Goal: Transaction & Acquisition: Purchase product/service

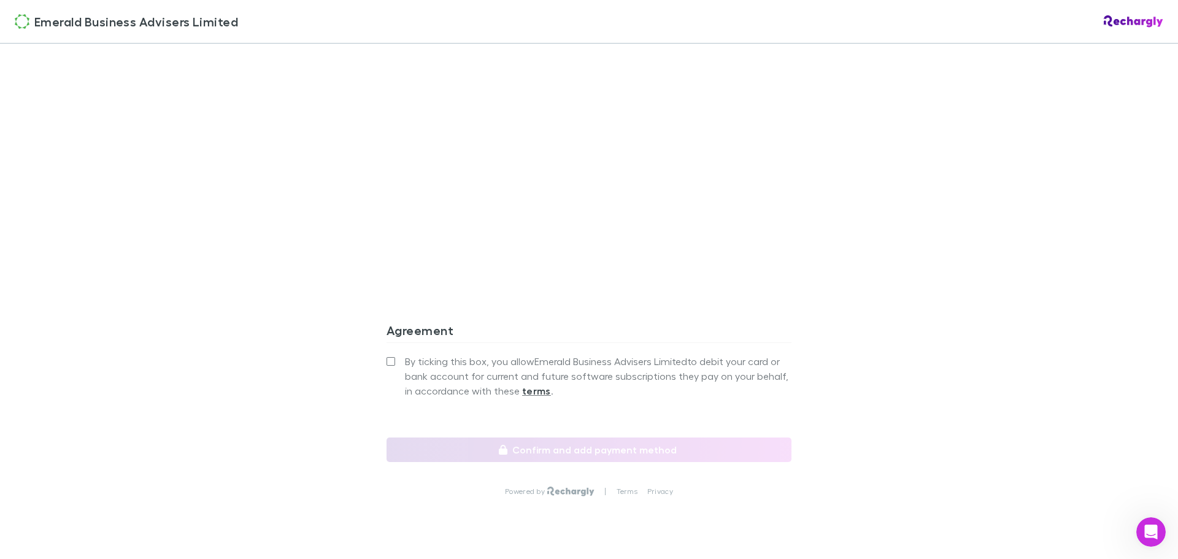
scroll to position [1018, 0]
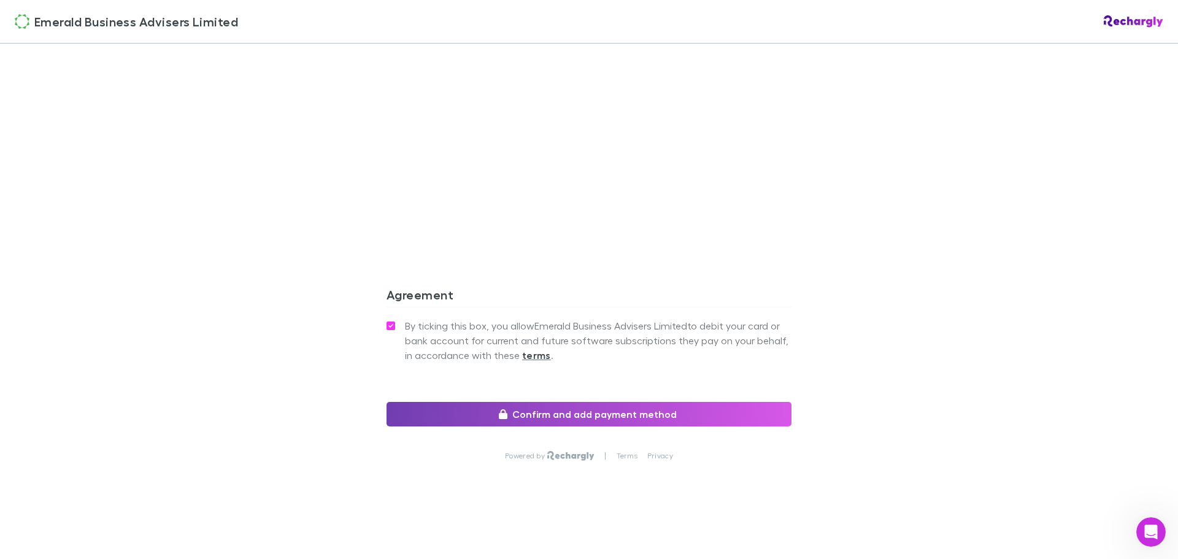
click at [604, 411] on button "Confirm and add payment method" at bounding box center [589, 414] width 405 height 25
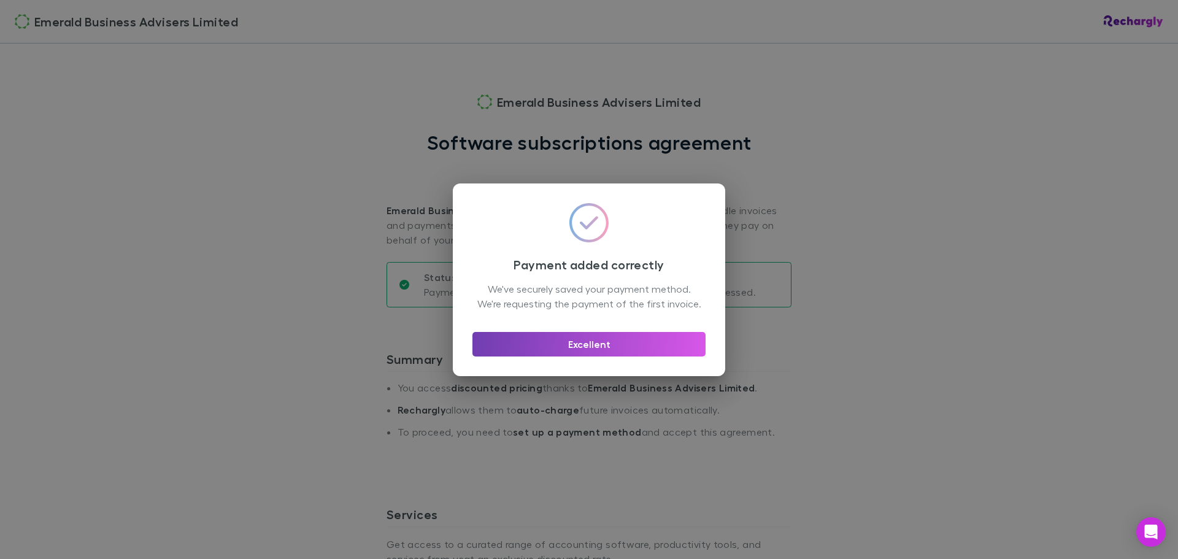
click at [589, 351] on button "Excellent" at bounding box center [589, 344] width 233 height 25
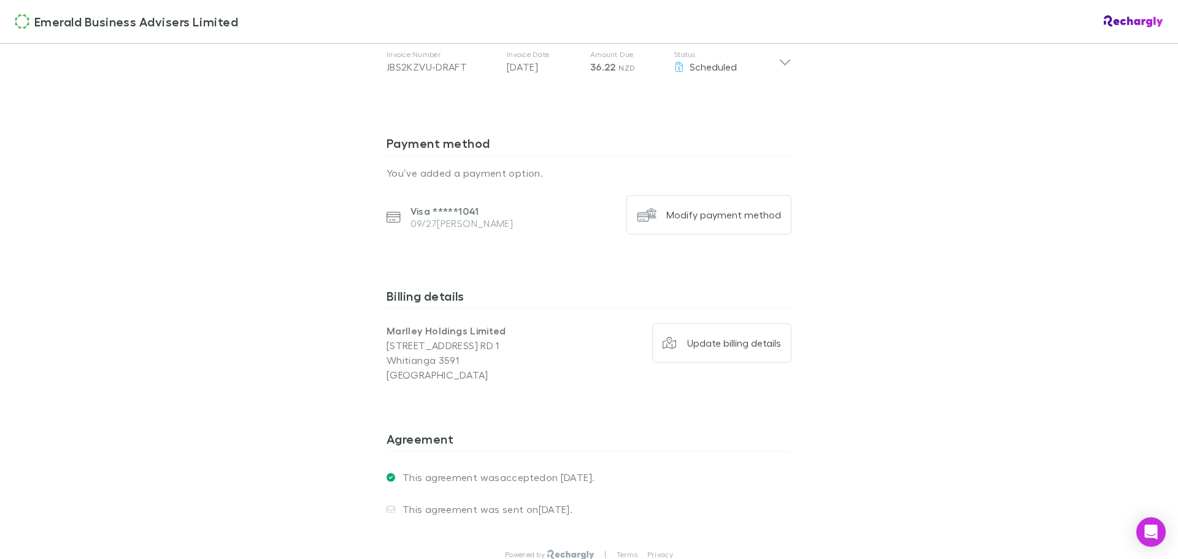
scroll to position [736, 0]
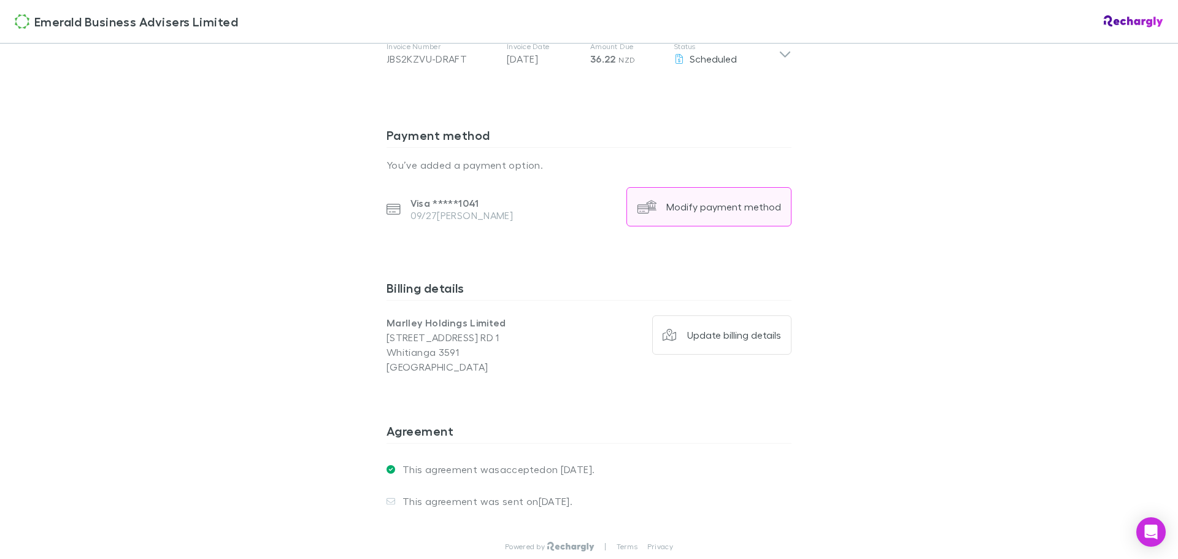
click at [723, 203] on div "Modify payment method" at bounding box center [723, 207] width 115 height 12
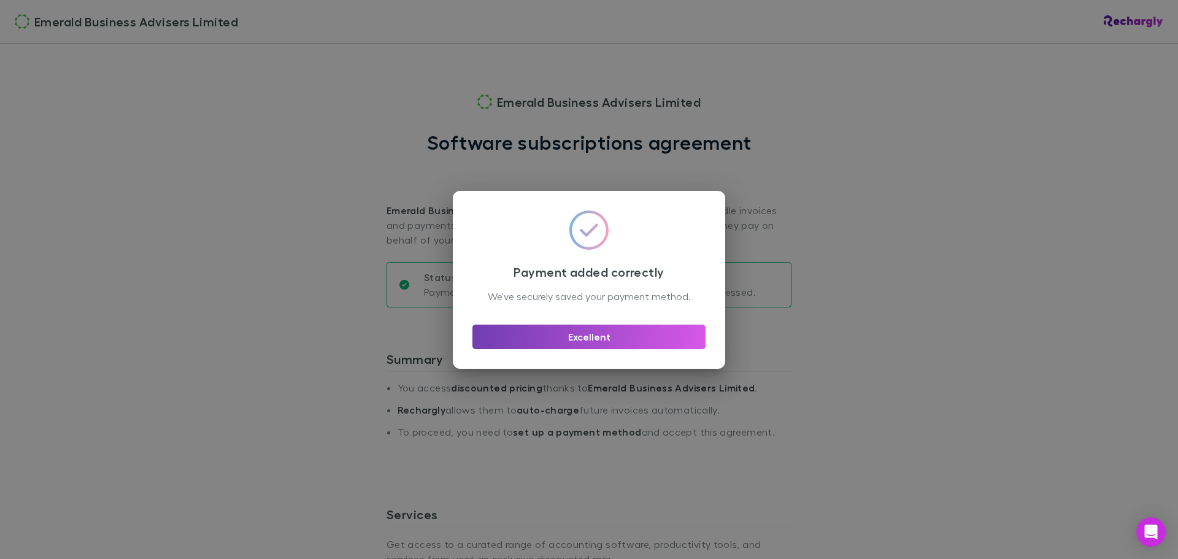
click at [590, 342] on button "Excellent" at bounding box center [589, 337] width 233 height 25
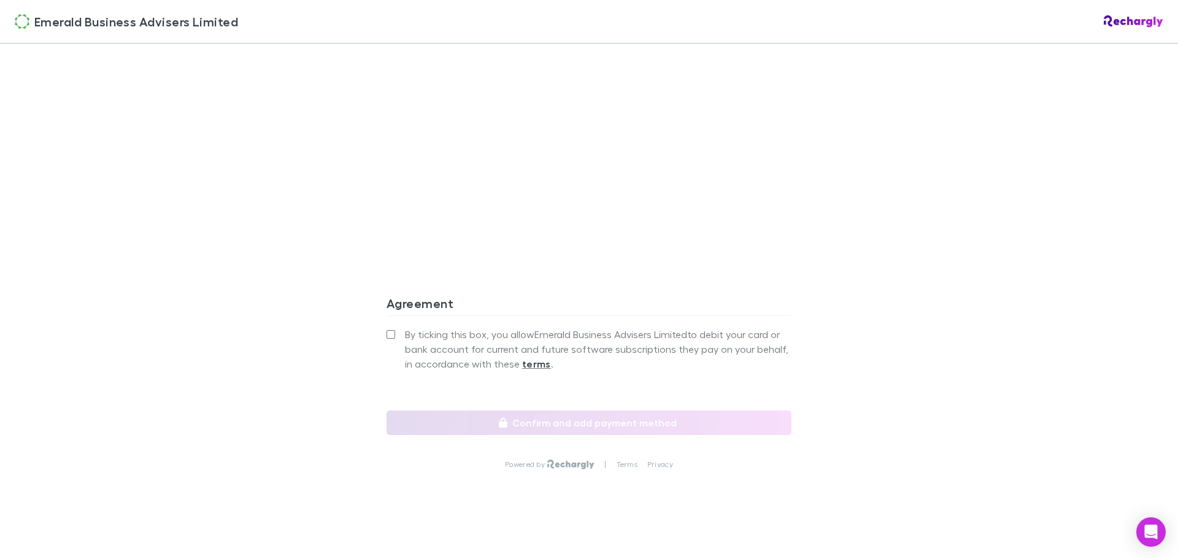
scroll to position [1018, 0]
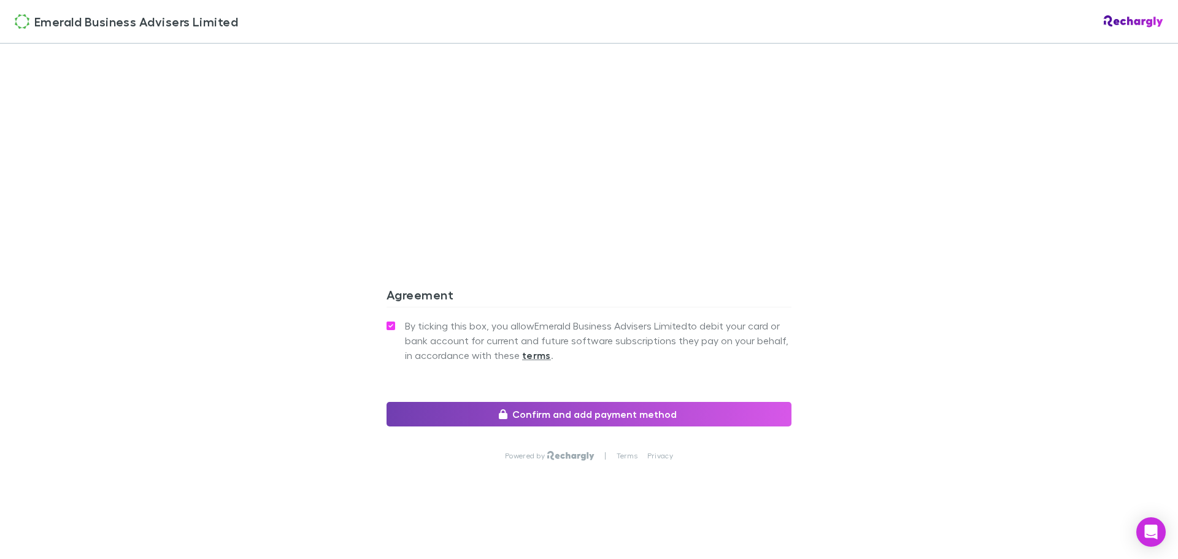
click at [586, 412] on button "Confirm and add payment method" at bounding box center [589, 414] width 405 height 25
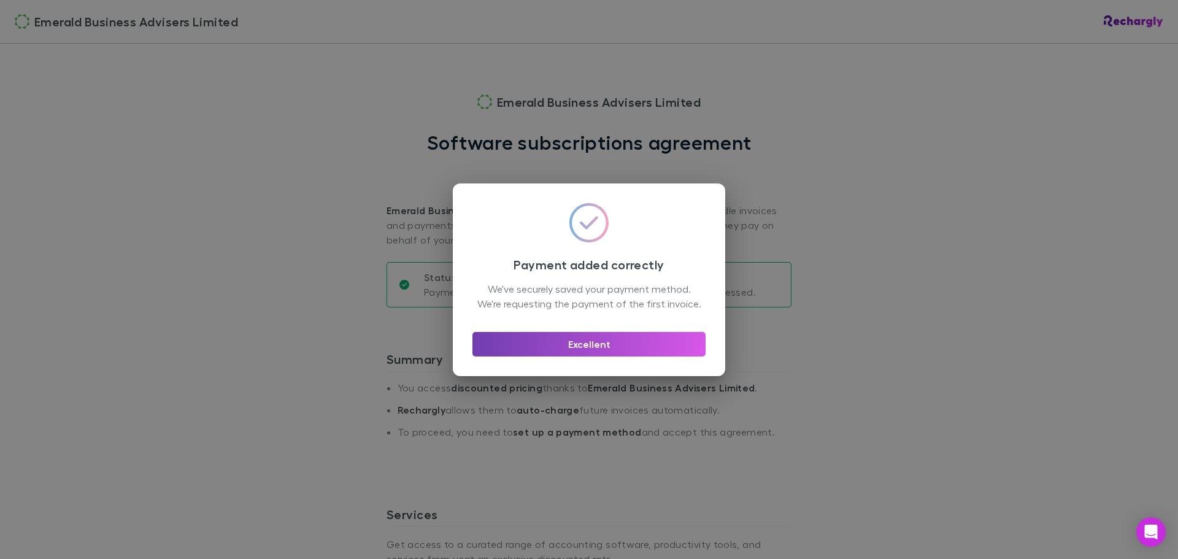
click at [597, 347] on button "Excellent" at bounding box center [589, 344] width 233 height 25
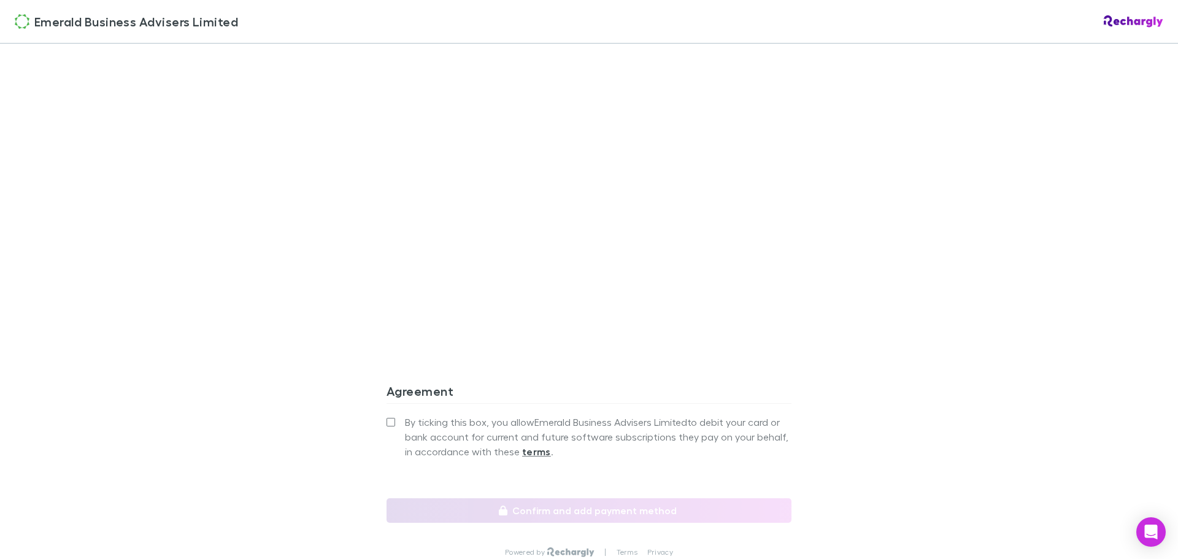
scroll to position [921, 0]
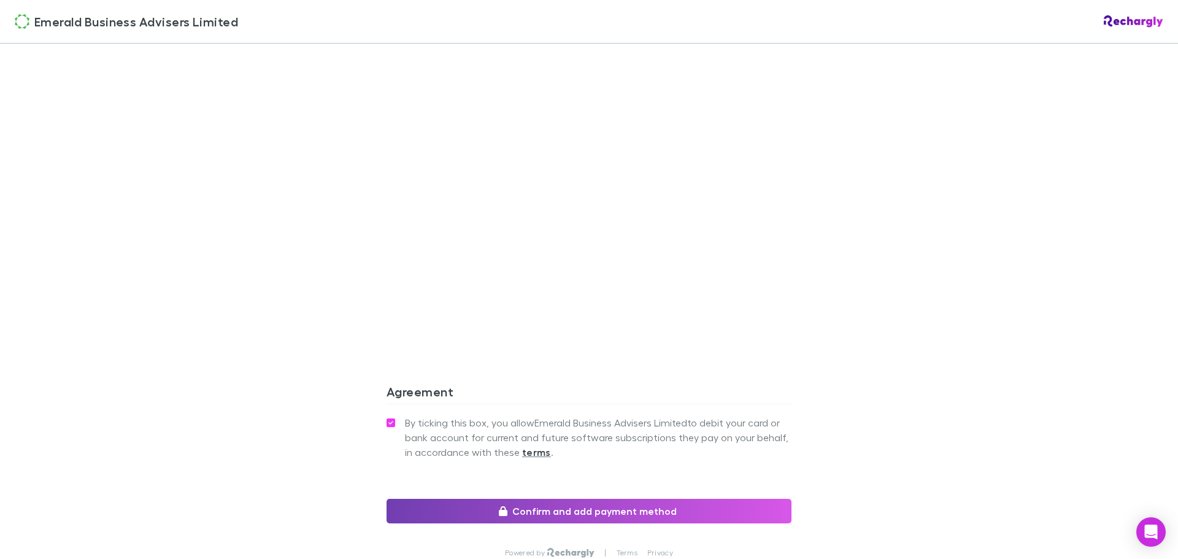
click at [563, 510] on button "Confirm and add payment method" at bounding box center [589, 511] width 405 height 25
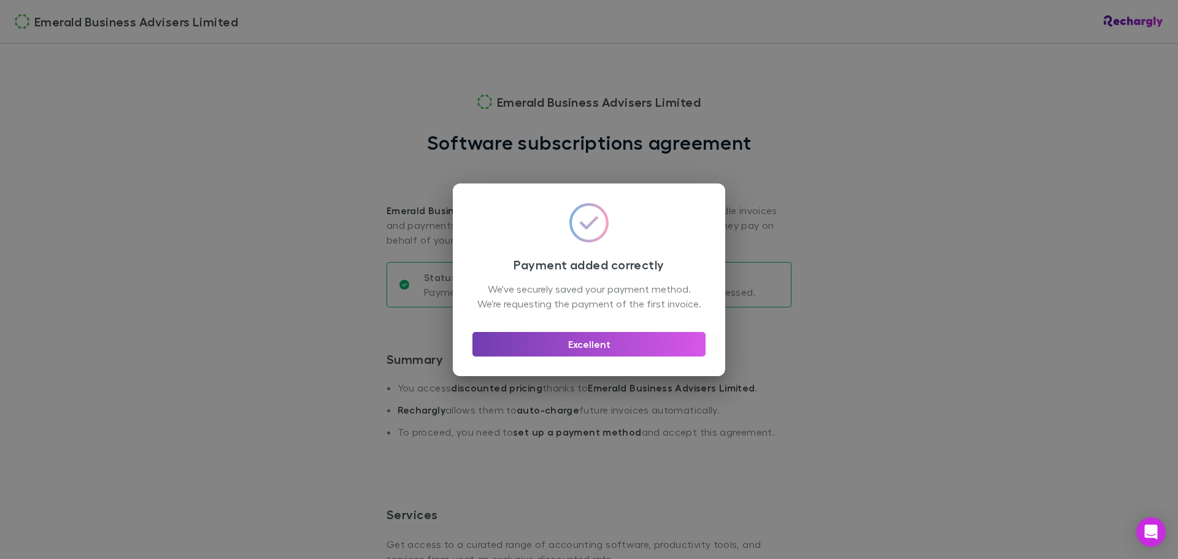
click at [605, 352] on button "Excellent" at bounding box center [589, 344] width 233 height 25
